Goal: Task Accomplishment & Management: Use online tool/utility

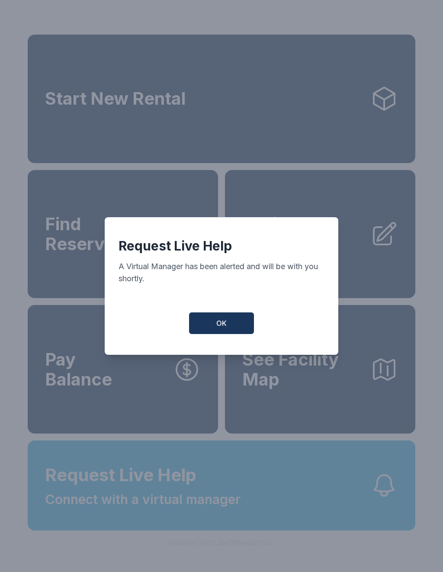
click at [208, 333] on button "OK" at bounding box center [221, 323] width 65 height 22
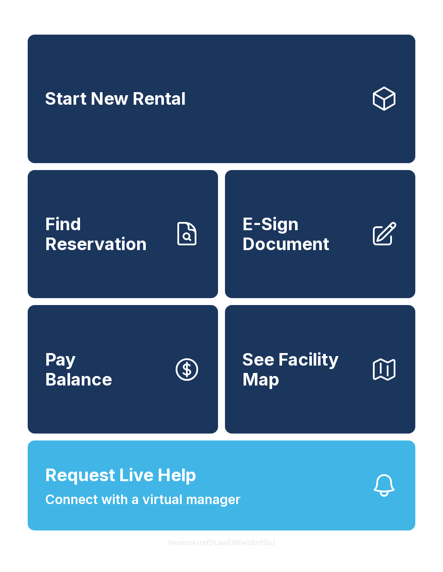
click at [312, 253] on span "E-Sign Document" at bounding box center [302, 233] width 121 height 39
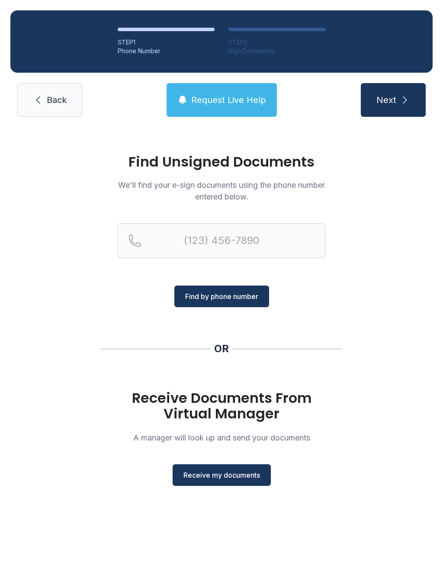
click at [225, 477] on span "Receive my documents" at bounding box center [221, 475] width 77 height 10
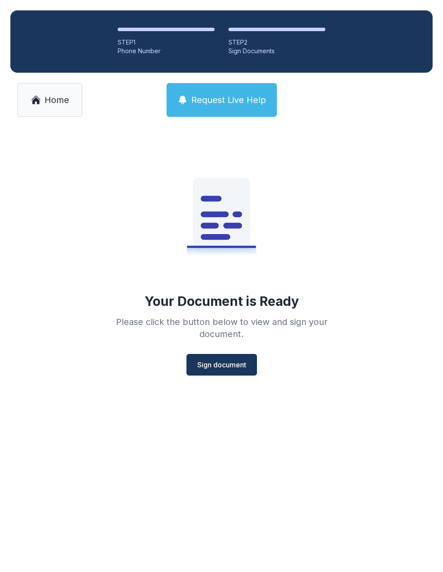
click at [226, 368] on span "Sign document" at bounding box center [221, 364] width 49 height 10
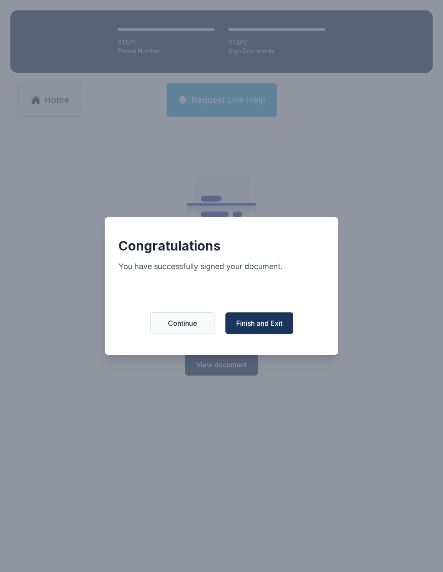
click at [267, 320] on button "Finish and Exit" at bounding box center [259, 323] width 68 height 22
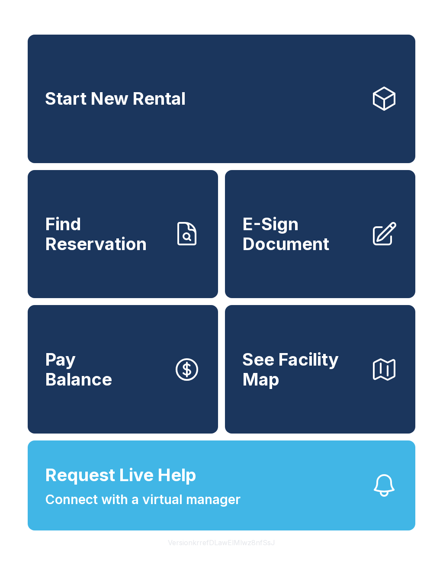
click at [377, 489] on button "Request Live Help Connect with a virtual manager" at bounding box center [221, 485] width 387 height 90
click at [427, 464] on div "Request Live Help A Virtual Manager has been alerted and will be with you short…" at bounding box center [221, 286] width 443 height 572
